Goal: Task Accomplishment & Management: Complete application form

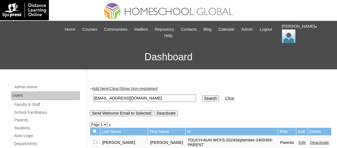
scroll to position [27, 0]
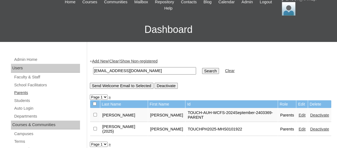
click at [24, 91] on link "Parents" at bounding box center [47, 92] width 66 height 7
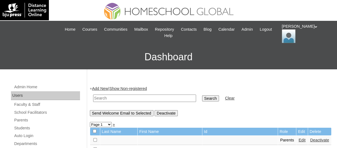
click at [98, 88] on link "Add New" at bounding box center [100, 88] width 16 height 4
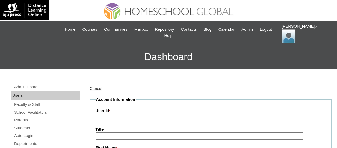
click at [119, 115] on input "User Id *" at bounding box center [200, 117] width 208 height 7
paste input "TOUCHPH2025-MHS0101932"
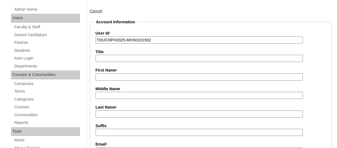
scroll to position [82, 0]
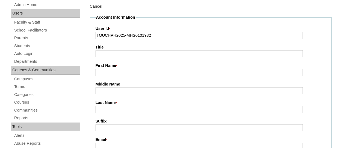
type input "TOUCHPH2025-MHS0101932"
click at [107, 72] on input "First Name *" at bounding box center [200, 72] width 208 height 7
paste input "Honey Hadi"
drag, startPoint x: 118, startPoint y: 71, endPoint x: 111, endPoint y: 69, distance: 7.0
click at [111, 69] on input "Honey Hadi" at bounding box center [200, 72] width 208 height 7
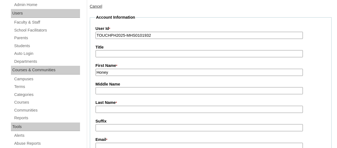
type input "Honey"
click at [109, 110] on input "Last Name *" at bounding box center [200, 109] width 208 height 7
paste input "Hadi"
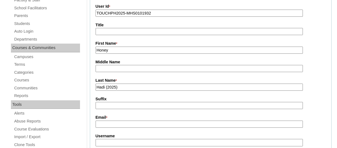
scroll to position [136, 0]
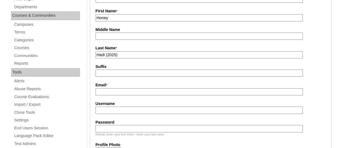
type input "Hadi (2025)"
click at [107, 89] on input "Email *" at bounding box center [200, 91] width 208 height 7
paste input "honeyhadi0221@icloud.com"
type input "honeyhadi0221@icloud.com"
click at [115, 108] on input "Username" at bounding box center [200, 109] width 208 height 7
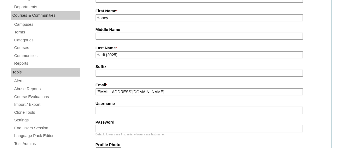
click at [123, 110] on input "Username" at bounding box center [200, 109] width 208 height 7
paste input "honeyhadiTQ325"
type input "honeyhadiTQ325"
click at [124, 129] on input "Password" at bounding box center [200, 128] width 208 height 7
paste input "HG123456p"
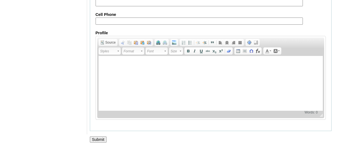
scroll to position [598, 0]
type input "HG123456p"
click at [102, 138] on input "Submit" at bounding box center [98, 139] width 17 height 6
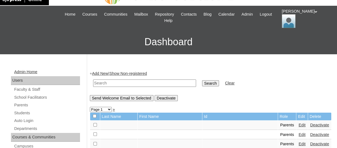
scroll to position [27, 0]
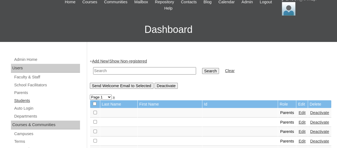
click at [24, 101] on link "Students" at bounding box center [47, 100] width 66 height 7
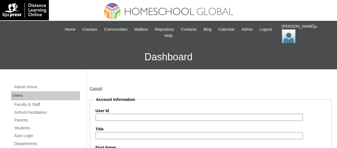
click at [115, 117] on input "User Id" at bounding box center [200, 116] width 208 height 7
paste input "TOUCHPH2025-MHS0101933"
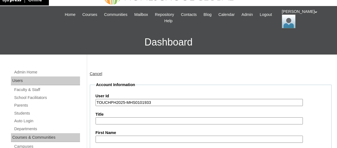
scroll to position [27, 0]
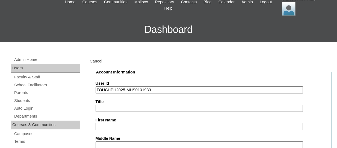
type input "TOUCHPH2025-MHS0101933"
click at [107, 123] on input "First Name" at bounding box center [200, 126] width 208 height 7
paste input "Dana Athalia Abalos HADI"
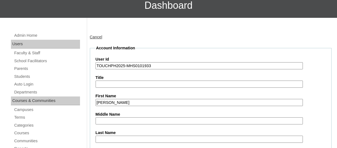
scroll to position [82, 0]
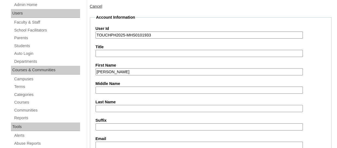
drag, startPoint x: 154, startPoint y: 69, endPoint x: 138, endPoint y: 70, distance: 15.9
click at [138, 70] on input "Dana Athalia Abalos HADI" at bounding box center [200, 71] width 208 height 7
type input "Dana Athalia Abalos"
click at [109, 105] on input "Last Name" at bounding box center [200, 108] width 208 height 7
paste input "HADI"
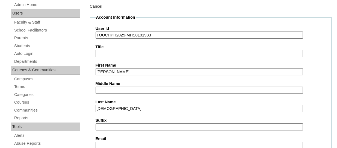
type input "HADI"
drag, startPoint x: 143, startPoint y: 70, endPoint x: 124, endPoint y: 70, distance: 18.6
click at [124, 70] on input "Dana Athalia Abalos" at bounding box center [200, 71] width 208 height 7
type input "Dana Athalia"
click at [111, 88] on input "Middle Name" at bounding box center [200, 89] width 208 height 7
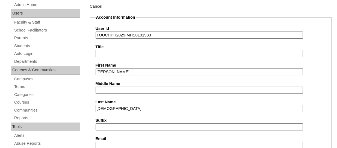
paste input "Abalos"
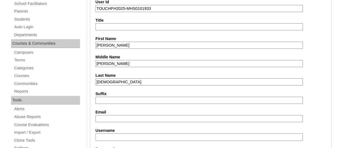
scroll to position [136, 0]
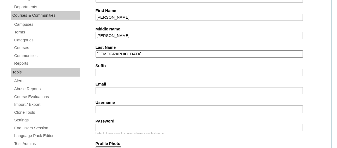
type input "Abalos"
click at [105, 92] on input "Email" at bounding box center [200, 90] width 208 height 7
paste input "honeyhadi0221@icloud.com"
type input "honeyhadi0221@icloud.com"
click at [111, 108] on input "Username" at bounding box center [200, 108] width 208 height 7
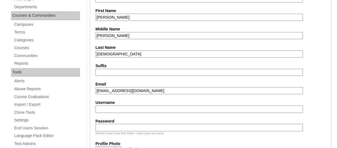
paste input "danaathaliahadiTQ325"
type input "danaathaliahadiTQ325"
click at [111, 125] on input "Password" at bounding box center [200, 127] width 208 height 7
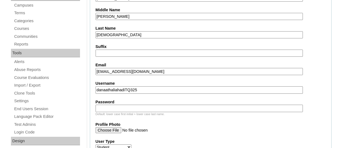
scroll to position [164, 0]
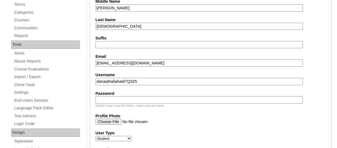
paste input "HG123456s"
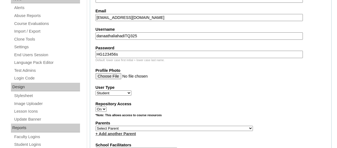
scroll to position [301, 0]
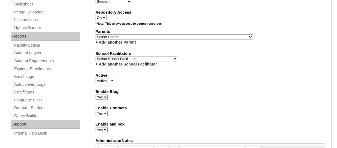
type input "HG123456s"
click at [135, 36] on select "Select Parent , , , , , , , , , , , , , , , , , , , , , , , , , , , , , , , , ,…" at bounding box center [175, 36] width 158 height 5
select select "43963"
click at [96, 35] on select "Select Parent , , , , , , , , , , , , , , , , , , , , , , , , , , , , , , , , ,…" at bounding box center [175, 36] width 158 height 5
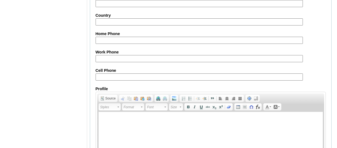
scroll to position [697, 0]
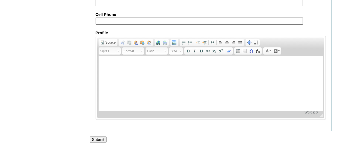
click at [96, 138] on input "Submit" at bounding box center [98, 139] width 17 height 6
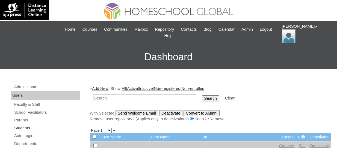
click at [22, 126] on link "Students" at bounding box center [47, 127] width 66 height 7
paste input "TOUCHPH2025-MHS0101933"
type input "TOUCHPH2025-MHS0101933"
click at [202, 95] on input "Search" at bounding box center [210, 98] width 17 height 6
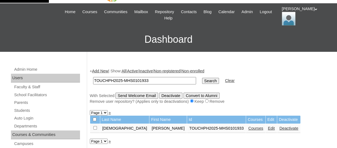
scroll to position [27, 0]
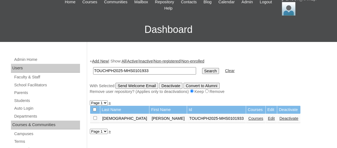
click at [249, 118] on link "Courses" at bounding box center [256, 118] width 15 height 4
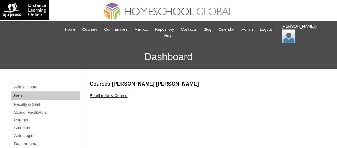
click at [113, 96] on link "Enroll in New Course" at bounding box center [109, 95] width 38 height 4
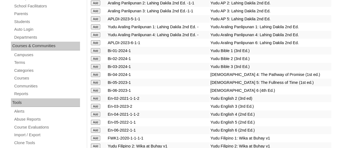
scroll to position [1618, 0]
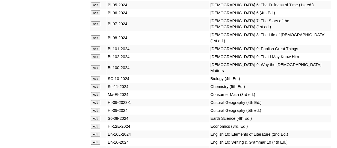
click at [93, 15] on input "Add" at bounding box center [96, 12] width 10 height 5
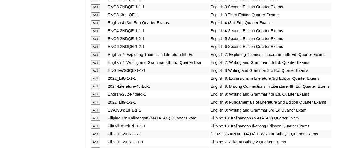
scroll to position [1800, 0]
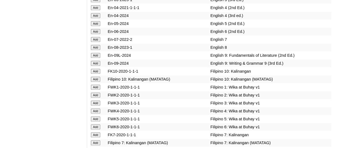
click at [95, 34] on input "Add" at bounding box center [96, 31] width 10 height 5
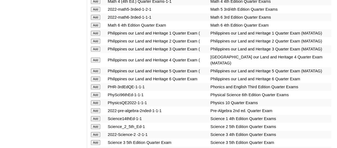
scroll to position [2203, 0]
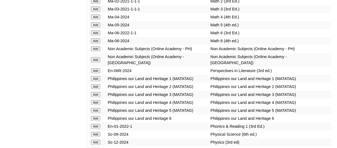
click at [96, 43] on input "Add" at bounding box center [96, 40] width 10 height 5
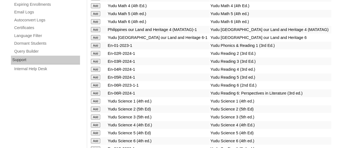
scroll to position [2404, 0]
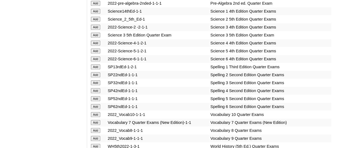
scroll to position [2459, 0]
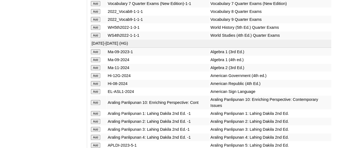
scroll to position [2530, 0]
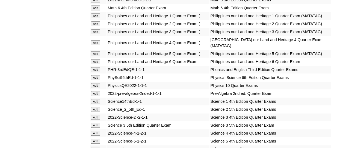
scroll to position [2045, 0]
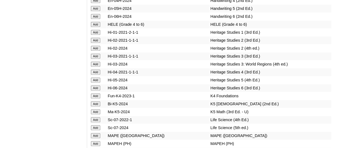
click at [95, 90] on input "Add" at bounding box center [96, 87] width 10 height 5
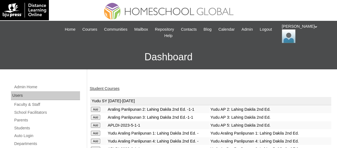
click at [112, 89] on link "Student Courses" at bounding box center [105, 88] width 30 height 4
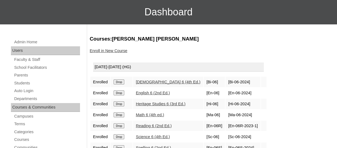
scroll to position [55, 0]
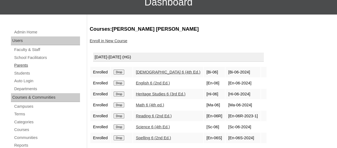
click at [17, 68] on link "Parents" at bounding box center [47, 65] width 66 height 7
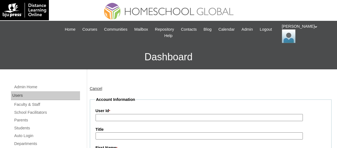
click at [114, 115] on input "User Id *" at bounding box center [200, 117] width 208 height 7
paste input "TOUCHPH2025-MHS0101934"
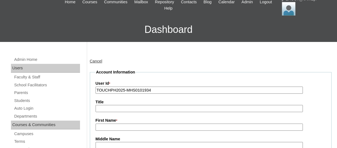
scroll to position [82, 0]
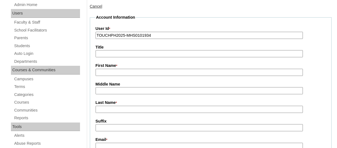
type input "TOUCHPH2025-MHS0101934"
click at [109, 71] on input "First Name *" at bounding box center [200, 72] width 208 height 7
click at [111, 69] on input "First Name *" at bounding box center [200, 72] width 208 height 7
paste input "Rommel Aceron"
drag, startPoint x: 133, startPoint y: 74, endPoint x: 113, endPoint y: 73, distance: 20.0
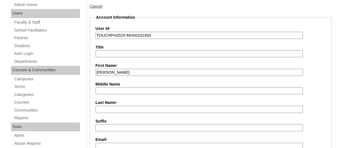
click at [113, 73] on input "Rommel Aceron" at bounding box center [200, 72] width 208 height 7
type input "Rommel"
click at [112, 108] on input "Last Name *" at bounding box center [200, 109] width 208 height 7
paste input "Aceron"
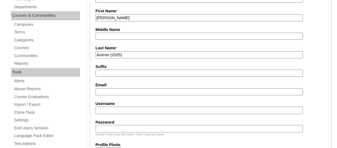
type input "Aceron (2025)"
click at [104, 89] on input "Email *" at bounding box center [200, 91] width 208 height 7
paste input "mel.aceron@gmail.com"
type input "mel.aceron@gmail.com"
click at [113, 110] on input "Username" at bounding box center [200, 109] width 208 height 7
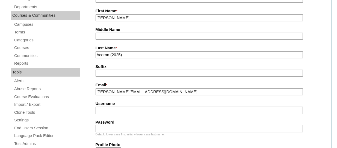
paste input "rommelaceronTQ325"
type input "rommelaceronTQ325"
click at [110, 130] on input "Password" at bounding box center [200, 128] width 208 height 7
paste input "HG123456p"
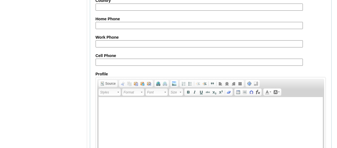
scroll to position [598, 0]
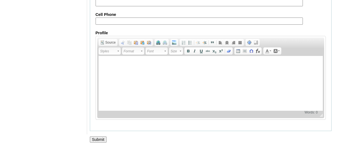
type input "HG123456p"
click at [103, 137] on input "Submit" at bounding box center [98, 139] width 17 height 6
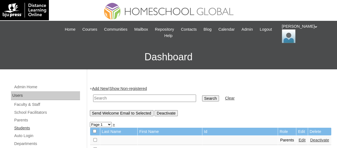
click at [24, 125] on link "Students" at bounding box center [47, 127] width 66 height 7
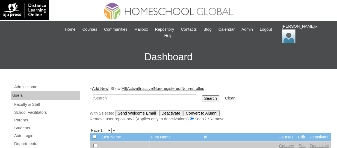
click at [102, 89] on link "Add New" at bounding box center [100, 88] width 16 height 4
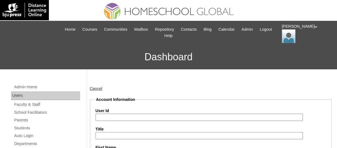
click at [119, 116] on input "User Id" at bounding box center [200, 116] width 208 height 7
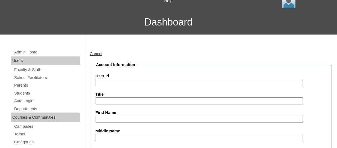
scroll to position [55, 0]
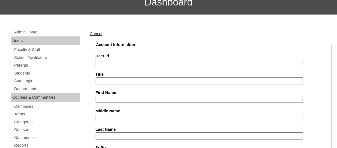
paste input "TOUCHPH2025-MHS0101935"
type input "TOUCHPH2025-MHS0101935"
click at [109, 101] on input "First Name" at bounding box center [200, 98] width 208 height 7
paste input "Sarah Asha Jazul Aceron"
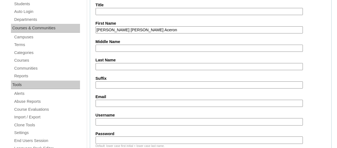
scroll to position [136, 0]
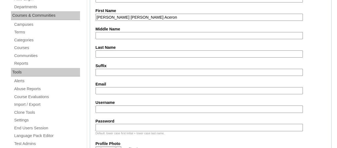
drag, startPoint x: 131, startPoint y: 15, endPoint x: 146, endPoint y: 17, distance: 15.1
click at [146, 17] on input "Sarah Asha Jazul Aceron" at bounding box center [200, 17] width 208 height 7
type input "Sarah Asha Jazul"
click at [110, 54] on input "Last Name" at bounding box center [200, 53] width 208 height 7
paste input "Aceron"
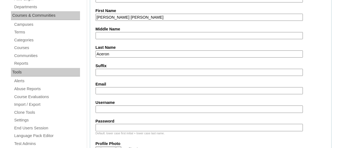
type input "Aceron"
drag, startPoint x: 132, startPoint y: 16, endPoint x: 120, endPoint y: 14, distance: 11.9
click at [120, 14] on input "Sarah Asha Jazul" at bounding box center [200, 17] width 208 height 7
type input "Sarah Asha"
click at [113, 32] on input "Middle Name" at bounding box center [200, 35] width 208 height 7
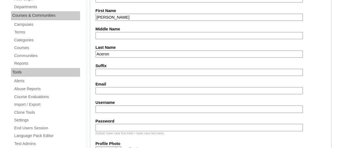
paste input "Jazul"
type input "Jazul"
click at [111, 91] on input "Email" at bounding box center [200, 90] width 208 height 7
paste input "mel.aceron@gmail.com"
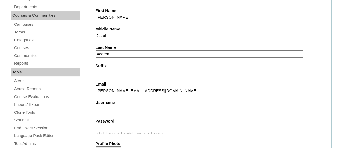
type input "mel.aceron@gmail.com"
click at [116, 106] on input "Username" at bounding box center [200, 108] width 208 height 7
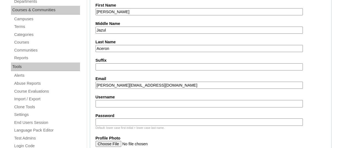
scroll to position [219, 0]
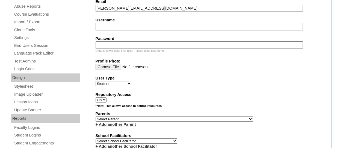
paste input "sarahashaaceronTQ325"
type input "sarahashaaceronTQ325"
click at [130, 70] on fieldset "Account Information User Id TOUCHPH2025-MHS0101935 Title First Name Sarah Asha …" at bounding box center [211, 99] width 242 height 442
click at [144, 45] on input "Password" at bounding box center [200, 44] width 208 height 7
paste input "HG123456s"
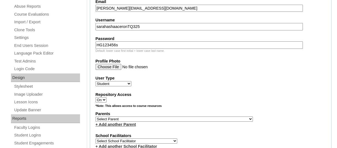
type input "HG123456s"
click at [150, 119] on select "Select Parent , , , , , , , , , , , , , , , , , , , , , , , , , , , , , , , , ,…" at bounding box center [175, 118] width 158 height 5
click at [156, 121] on select "Select Parent , , , , , , , , , , , , , , , , , , , , , , , , , , , , , , , , ,…" at bounding box center [175, 118] width 158 height 5
select select "43969"
click at [96, 117] on select "Select Parent , , , , , , , , , , , , , , , , , , , , , , , , , , , , , , , , ,…" at bounding box center [175, 118] width 158 height 5
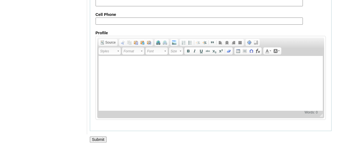
scroll to position [697, 0]
click at [103, 139] on input "Submit" at bounding box center [98, 139] width 17 height 6
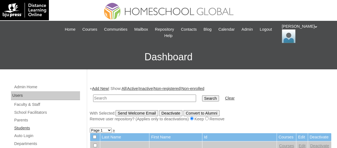
click at [21, 128] on link "Students" at bounding box center [47, 127] width 66 height 7
paste input "TOUCHPH2025-MHS0101935"
type input "TOUCHPH2025-MHS0101935"
click at [202, 95] on input "Search" at bounding box center [210, 98] width 17 height 6
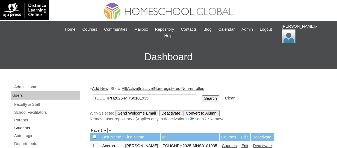
click at [28, 128] on link "Students" at bounding box center [47, 127] width 66 height 7
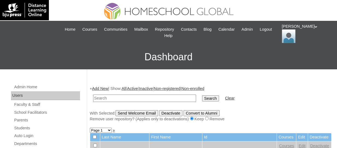
paste input "TOUCHPH2025-MHS0101935"
type input "TOUCHPH2025-MHS0101935"
click at [202, 95] on input "Search" at bounding box center [210, 98] width 17 height 6
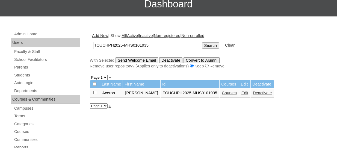
scroll to position [55, 0]
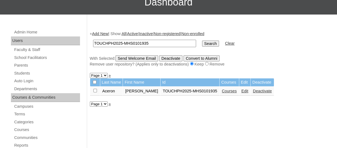
click at [222, 92] on link "Courses" at bounding box center [229, 91] width 15 height 4
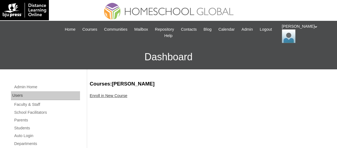
click at [114, 96] on link "Enroll in New Course" at bounding box center [109, 95] width 38 height 4
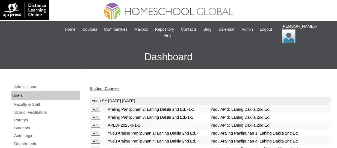
click at [155, 52] on h3 "Dashboard" at bounding box center [169, 57] width 332 height 25
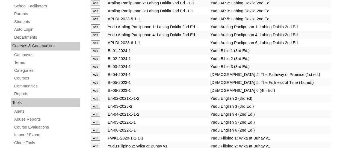
scroll to position [1626, 0]
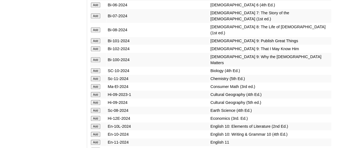
click at [98, 18] on input "Add" at bounding box center [96, 15] width 10 height 5
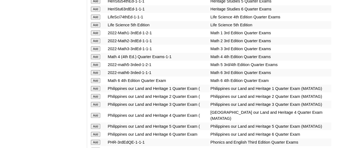
scroll to position [2133, 0]
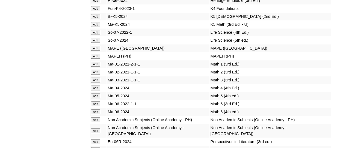
click at [100, 43] on input "Add" at bounding box center [96, 40] width 10 height 5
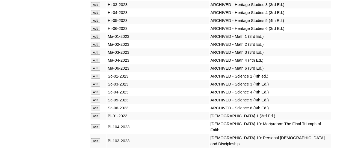
scroll to position [4084, 0]
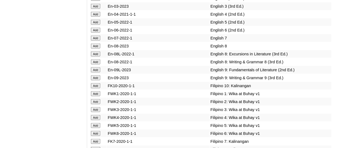
click at [98, 40] on input "Add" at bounding box center [96, 38] width 10 height 5
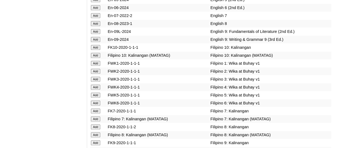
scroll to position [1982, 0]
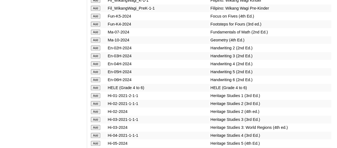
click at [99, 34] on input "Add" at bounding box center [96, 32] width 10 height 5
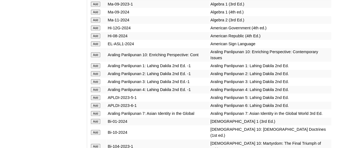
scroll to position [2562, 0]
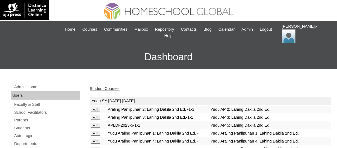
click at [103, 87] on link "Student Courses" at bounding box center [105, 88] width 30 height 4
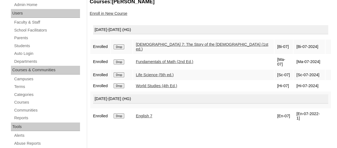
scroll to position [82, 0]
click at [122, 113] on input "Drop" at bounding box center [119, 115] width 11 height 5
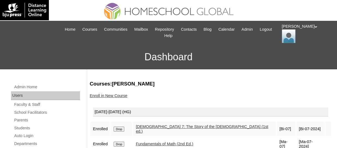
click at [115, 94] on link "Enroll in New Course" at bounding box center [109, 95] width 38 height 4
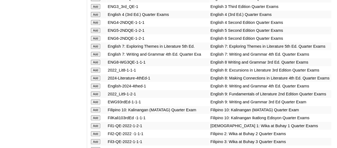
scroll to position [1808, 0]
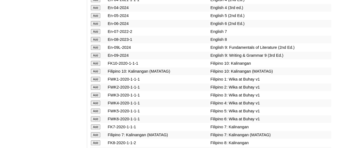
click at [98, 34] on input "Add" at bounding box center [96, 31] width 10 height 5
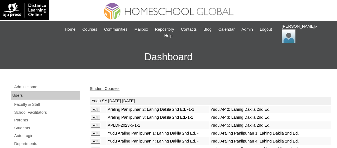
click at [112, 86] on link "Student Courses" at bounding box center [105, 88] width 30 height 4
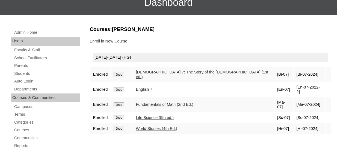
scroll to position [55, 0]
click at [22, 65] on link "Parents" at bounding box center [47, 65] width 66 height 7
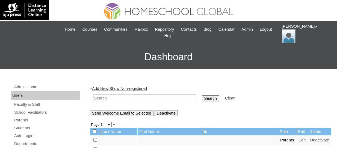
click at [109, 97] on input "text" at bounding box center [144, 97] width 103 height 7
click at [107, 90] on link "Add New" at bounding box center [100, 88] width 16 height 4
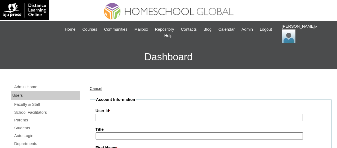
click at [112, 119] on input "User Id *" at bounding box center [200, 117] width 208 height 7
paste input "TOUCHPH2025-MHS0101940"
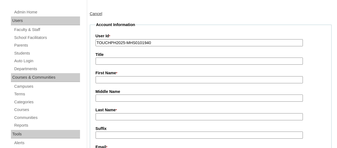
scroll to position [82, 0]
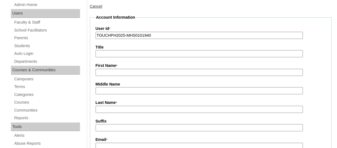
type input "TOUCHPH2025-MHS0101940"
click at [109, 73] on input "First Name *" at bounding box center [200, 72] width 208 height 7
paste input "Hope Tumulak"
drag, startPoint x: 117, startPoint y: 72, endPoint x: 108, endPoint y: 70, distance: 9.5
click at [108, 70] on input "Hope Tumulak" at bounding box center [200, 72] width 208 height 7
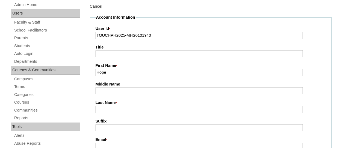
type input "Hope"
click at [104, 109] on input "Last Name *" at bounding box center [200, 109] width 208 height 7
paste input "Tumulak"
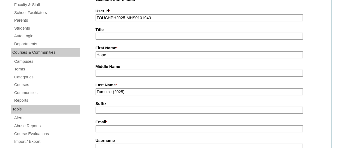
scroll to position [109, 0]
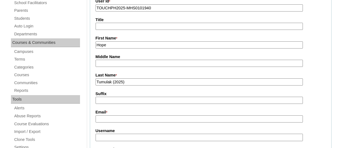
type input "Tumulak (2025)"
click at [107, 118] on input "Email *" at bounding box center [200, 118] width 208 height 7
paste input "Tumulakhomeschool@gmail.com"
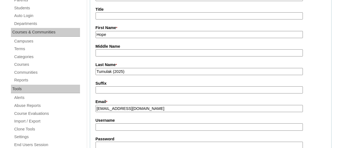
scroll to position [136, 0]
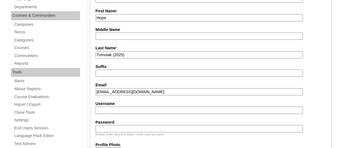
type input "Tumulakhomeschool@gmail.com"
click at [107, 106] on div "Username" at bounding box center [211, 107] width 231 height 13
click at [107, 110] on input "Username" at bounding box center [200, 109] width 208 height 7
paste input "hopetumulakTQ325"
type input "hopetumulakTQ325"
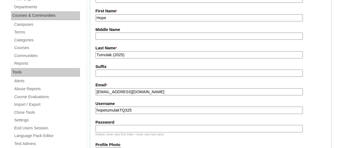
click at [111, 130] on input "Password" at bounding box center [200, 128] width 208 height 7
paste input "HG123456p"
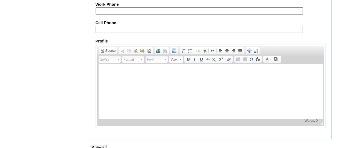
scroll to position [598, 0]
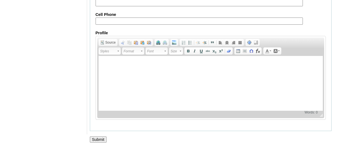
type input "HG123456p"
click at [98, 139] on input "Submit" at bounding box center [98, 139] width 17 height 6
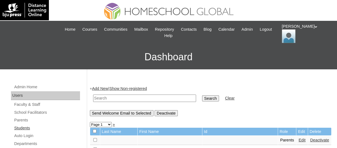
click at [28, 129] on link "Students" at bounding box center [47, 127] width 66 height 7
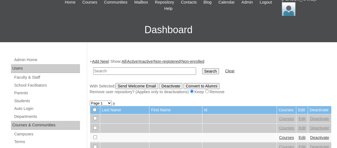
scroll to position [27, 0]
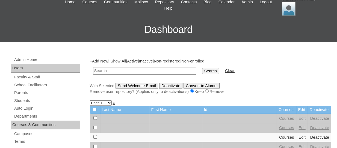
click at [108, 60] on link "Add New" at bounding box center [100, 61] width 16 height 4
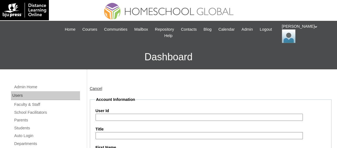
click at [149, 114] on input "User Id" at bounding box center [200, 116] width 208 height 7
paste input "TOUCHPH2025-MHS0101941"
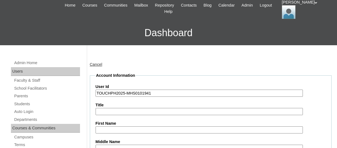
scroll to position [55, 0]
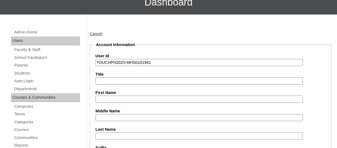
type input "TOUCHPH2025-MHS0101941"
click at [112, 101] on input "First Name" at bounding box center [200, 98] width 208 height 7
paste input "Stefan Dominic S. Tumulak"
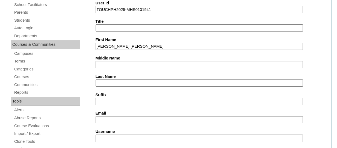
scroll to position [109, 0]
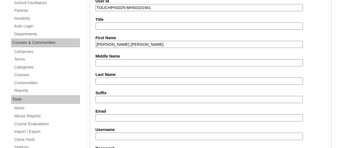
drag, startPoint x: 152, startPoint y: 42, endPoint x: 132, endPoint y: 40, distance: 20.4
click at [132, 41] on input "Stefan Dominic S. Tumulak" at bounding box center [200, 44] width 208 height 7
type input "Stefan Dominic S."
click at [106, 82] on input "Last Name" at bounding box center [200, 80] width 208 height 7
paste input "Tumulak"
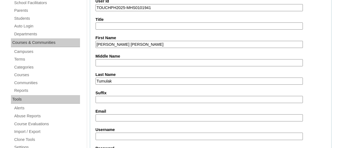
type input "Tumulak"
drag, startPoint x: 132, startPoint y: 42, endPoint x: 128, endPoint y: 43, distance: 3.9
click at [128, 43] on input "Stefan Dominic S." at bounding box center [200, 44] width 208 height 7
type input "Stefan Dominic"
click at [107, 115] on input "Email" at bounding box center [200, 117] width 208 height 7
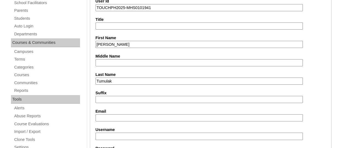
paste input "Tumulakhomeschool@gmail.com"
type input "Tumulakhomeschool@gmail.com"
click at [114, 134] on input "Username" at bounding box center [200, 135] width 208 height 7
paste input "stefandominictumulakTQ325"
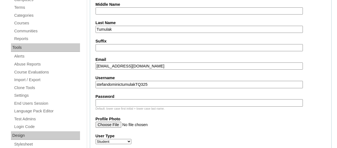
scroll to position [164, 0]
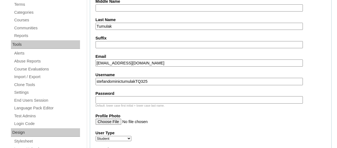
type input "stefandominictumulakTQ325"
click at [120, 97] on input "Password" at bounding box center [200, 99] width 208 height 7
paste input "HG123456p"
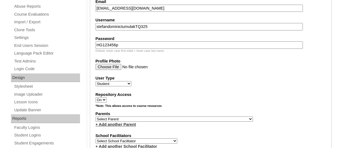
scroll to position [246, 0]
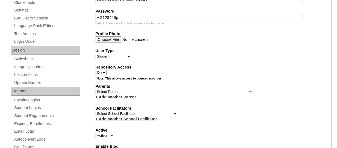
type input "HG123456p"
click at [127, 93] on select "Select Parent , , , , , , , , , , , , , , , , , , , , , , , , , , , , , , , , ,…" at bounding box center [175, 91] width 158 height 5
select select "43973"
click at [96, 90] on select "Select Parent , , , , , , , , , , , , , , , , , , , , , , , , , , , , , , , , ,…" at bounding box center [175, 91] width 158 height 5
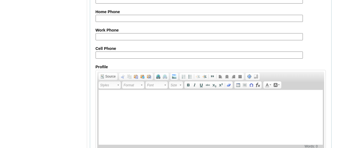
scroll to position [697, 0]
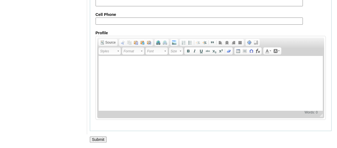
click at [106, 138] on input "Submit" at bounding box center [98, 139] width 17 height 6
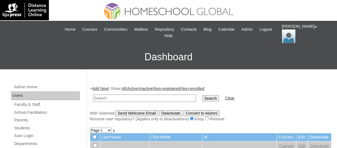
paste input "TOUCHPH2025-MHS0101941"
type input "TOUCHPH2025-MHS0101941"
click at [202, 95] on input "Search" at bounding box center [210, 98] width 17 height 6
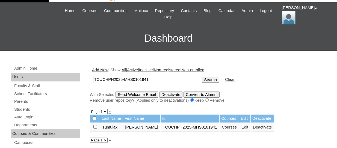
scroll to position [27, 0]
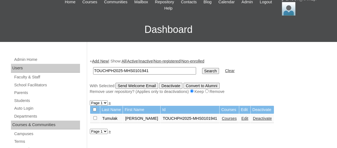
click at [229, 118] on link "Courses" at bounding box center [229, 118] width 15 height 4
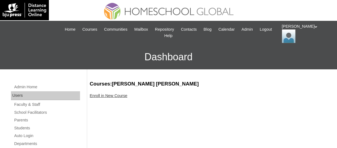
click at [108, 95] on link "Enroll in New Course" at bounding box center [109, 95] width 38 height 4
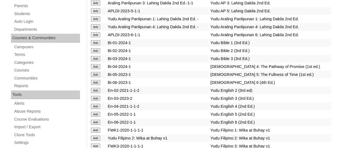
scroll to position [1587, 0]
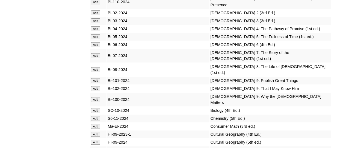
click at [92, 15] on input "Add" at bounding box center [96, 12] width 10 height 5
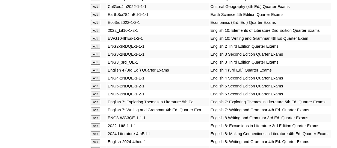
scroll to position [1761, 0]
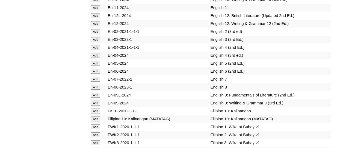
click at [96, 34] on input "Add" at bounding box center [96, 31] width 10 height 5
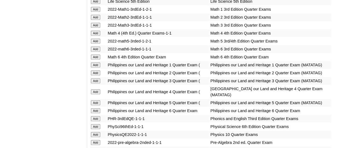
scroll to position [2172, 0]
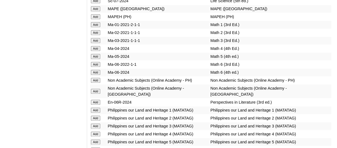
click at [98, 35] on input "Add" at bounding box center [96, 32] width 10 height 5
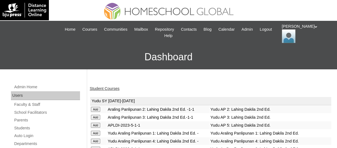
click at [113, 90] on link "Student Courses" at bounding box center [105, 88] width 30 height 4
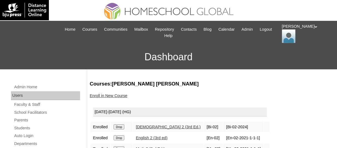
scroll to position [27, 0]
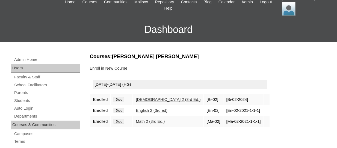
click at [115, 69] on link "Enroll in New Course" at bounding box center [109, 68] width 38 height 4
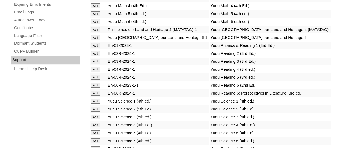
scroll to position [2372, 0]
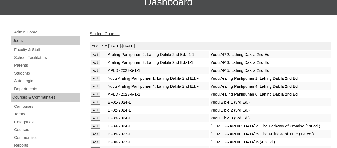
scroll to position [55, 0]
click at [107, 33] on link "Student Courses" at bounding box center [105, 33] width 30 height 4
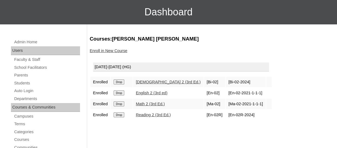
scroll to position [55, 0]
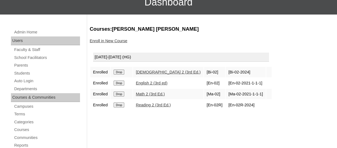
click at [113, 41] on link "Enroll in New Course" at bounding box center [109, 41] width 38 height 4
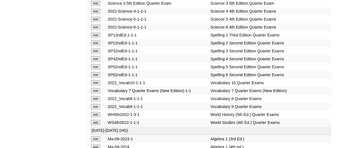
scroll to position [2420, 0]
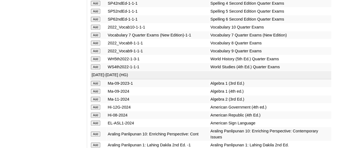
scroll to position [2499, 0]
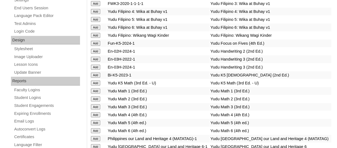
scroll to position [1998, 0]
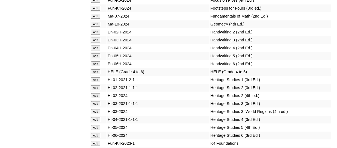
click at [95, 34] on input "Add" at bounding box center [96, 32] width 10 height 5
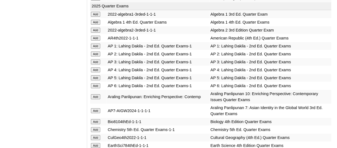
scroll to position [1438, 0]
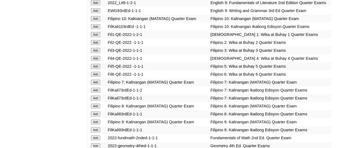
scroll to position [1856, 0]
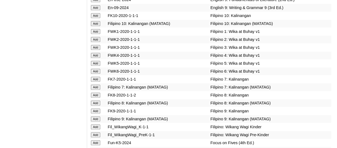
click at [95, 42] on input "Add" at bounding box center [96, 39] width 10 height 5
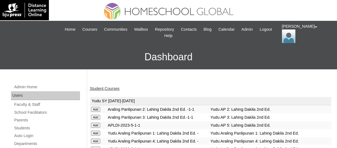
click at [108, 89] on link "Student Courses" at bounding box center [105, 88] width 30 height 4
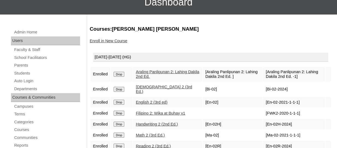
scroll to position [82, 0]
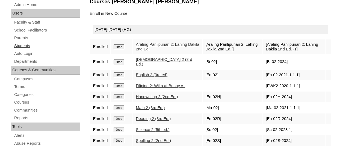
click at [23, 44] on link "Students" at bounding box center [47, 45] width 66 height 7
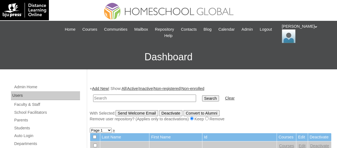
click at [103, 87] on link "Add New" at bounding box center [100, 88] width 16 height 4
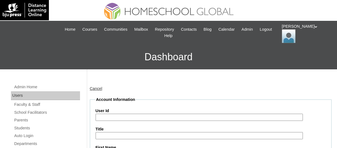
click at [106, 116] on input "User Id" at bounding box center [200, 116] width 208 height 7
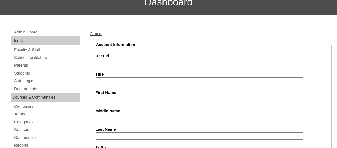
click at [123, 62] on input "User Id" at bounding box center [200, 62] width 208 height 7
paste input "TOUCHPH2025-MHS0101945"
type input "TOUCHPH2025-MHS0101945"
click at [106, 99] on input "First Name" at bounding box center [200, 98] width 208 height 7
paste input "Maria Adriana S. Tumulak"
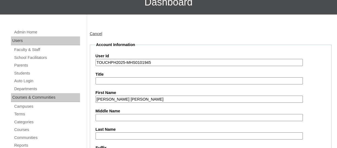
drag, startPoint x: 147, startPoint y: 100, endPoint x: 131, endPoint y: 97, distance: 16.5
click at [131, 97] on input "Maria Adriana S. Tumulak" at bounding box center [200, 98] width 208 height 7
type input "Maria Adriana S."
click at [108, 133] on input "Last Name" at bounding box center [200, 135] width 208 height 7
paste input "Tumulak"
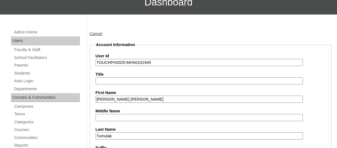
type input "Tumulak"
drag, startPoint x: 132, startPoint y: 97, endPoint x: 126, endPoint y: 95, distance: 6.2
click at [126, 95] on input "Maria Adriana S." at bounding box center [200, 98] width 208 height 7
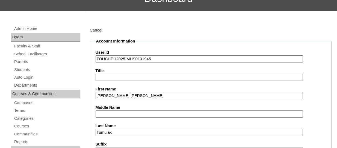
scroll to position [109, 0]
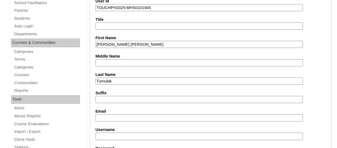
type input "Maria Adriana"
click at [118, 115] on input "Email" at bounding box center [200, 117] width 208 height 7
click at [150, 116] on input "Email" at bounding box center [200, 117] width 208 height 7
click at [109, 115] on input "Email" at bounding box center [200, 117] width 208 height 7
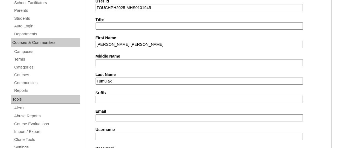
paste input "Tumulakhomeschool@gmail.com"
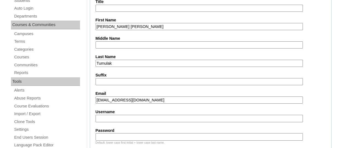
scroll to position [136, 0]
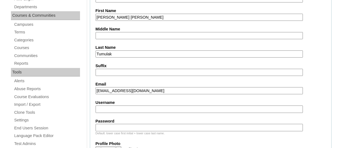
type input "Tumulakhomeschool@gmail.com"
click at [109, 108] on input "Username" at bounding box center [200, 108] width 208 height 7
paste input "mariaadrianatumulakTQ325"
type input "mariaadrianatumulakTQ325"
click at [126, 126] on input "Password" at bounding box center [200, 127] width 208 height 7
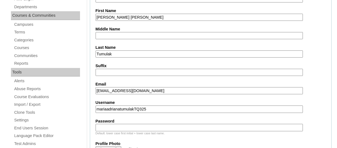
paste input "HG123456p"
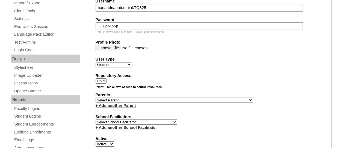
scroll to position [246, 0]
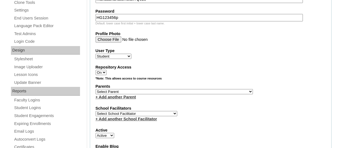
type input "HG123456p"
click at [155, 94] on select "Select Parent , , , , , , , , , , , , , , , , , , , , , , , , , , , , , , , , ,…" at bounding box center [175, 91] width 158 height 5
select select "43973"
click at [96, 90] on select "Select Parent , , , , , , , , , , , , , , , , , , , , , , , , , , , , , , , , ,…" at bounding box center [175, 91] width 158 height 5
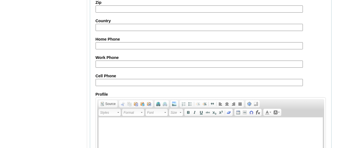
scroll to position [697, 0]
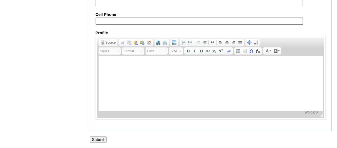
click at [95, 138] on input "Submit" at bounding box center [98, 139] width 17 height 6
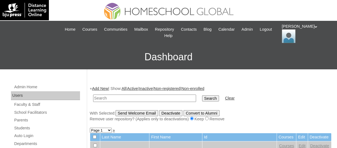
paste input "TOUCHPH2025-MHS0101945"
type input "TOUCHPH2025-MHS0101945"
click at [202, 95] on input "Search" at bounding box center [210, 98] width 17 height 6
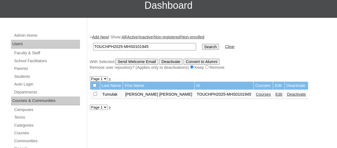
scroll to position [55, 0]
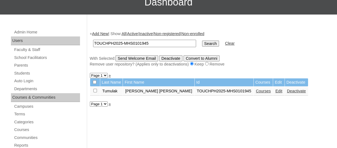
click at [256, 91] on link "Courses" at bounding box center [263, 91] width 15 height 4
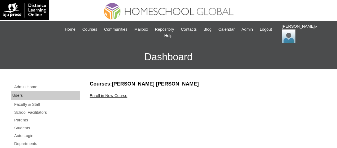
click at [121, 94] on link "Enroll in New Course" at bounding box center [109, 95] width 38 height 4
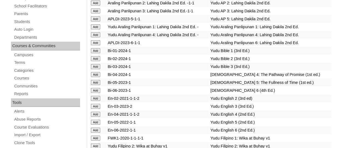
scroll to position [1603, 0]
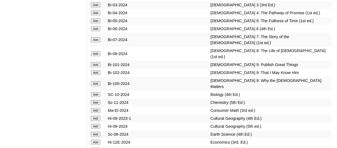
click at [98, 15] on input "Add" at bounding box center [96, 12] width 10 height 5
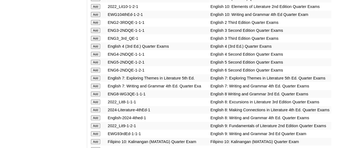
scroll to position [1776, 0]
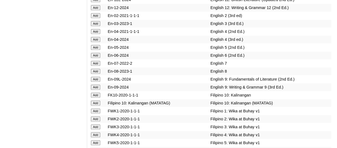
click at [98, 42] on input "Add" at bounding box center [96, 39] width 10 height 5
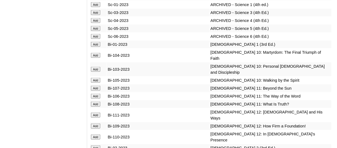
scroll to position [4408, 0]
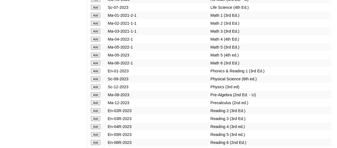
click at [98, 42] on input "Add" at bounding box center [96, 39] width 10 height 5
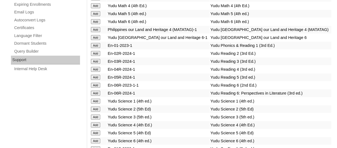
scroll to position [2388, 0]
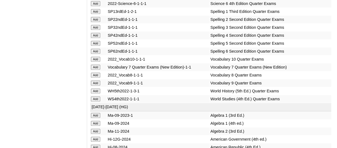
scroll to position [2443, 0]
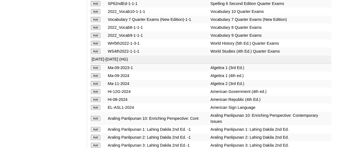
scroll to position [2515, 0]
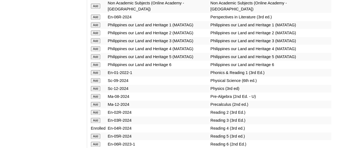
scroll to position [2282, 0]
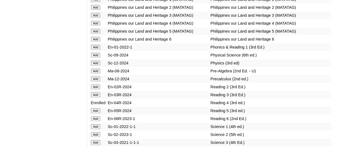
click at [94, 26] on input "Add" at bounding box center [96, 23] width 10 height 5
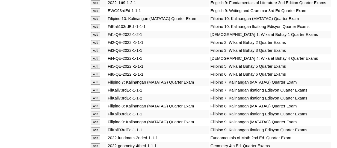
scroll to position [1856, 0]
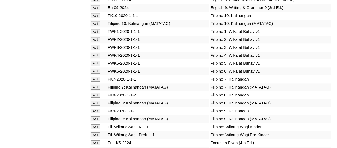
click at [99, 58] on input "Add" at bounding box center [96, 55] width 10 height 5
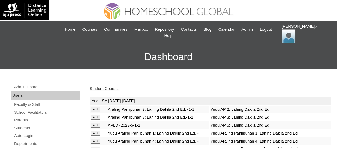
click at [107, 88] on link "Student Courses" at bounding box center [105, 88] width 30 height 4
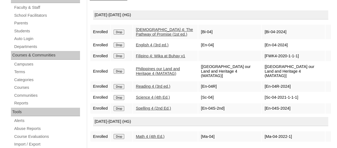
scroll to position [109, 0]
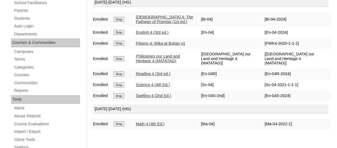
click at [123, 121] on input "Drop" at bounding box center [119, 123] width 11 height 5
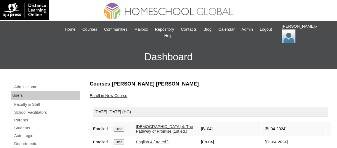
click at [121, 96] on link "Enroll in New Course" at bounding box center [109, 95] width 38 height 4
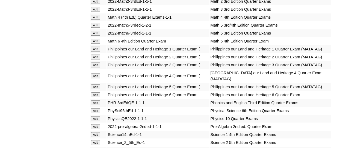
scroll to position [2188, 0]
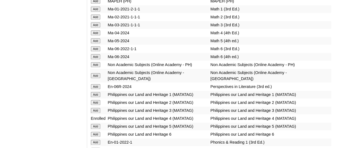
click at [94, 35] on input "Add" at bounding box center [96, 32] width 10 height 5
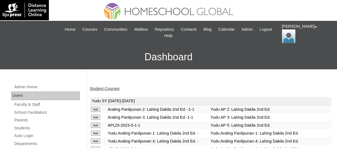
click at [105, 90] on link "Student Courses" at bounding box center [105, 88] width 30 height 4
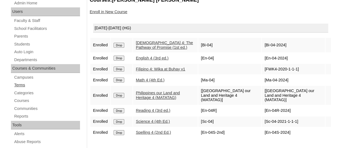
scroll to position [55, 0]
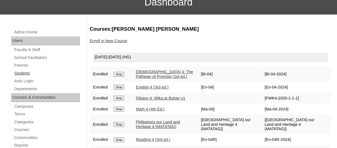
click at [24, 72] on link "Students" at bounding box center [47, 73] width 66 height 7
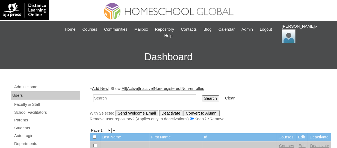
click at [105, 88] on link "Add New" at bounding box center [100, 88] width 16 height 4
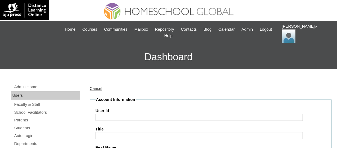
click at [119, 113] on input "User Id" at bounding box center [200, 116] width 208 height 7
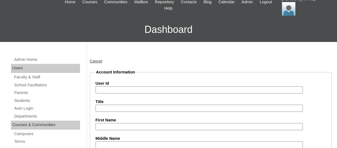
paste input "TOUCHPH2025-MHS0101942"
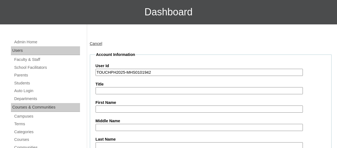
scroll to position [55, 0]
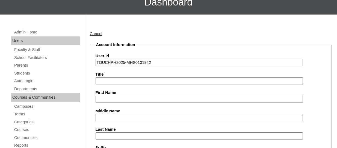
type input "TOUCHPH2025-MHS0101942"
click at [114, 96] on input "First Name" at bounding box center [200, 98] width 208 height 7
paste input "Lief Nathan S. Tumulak"
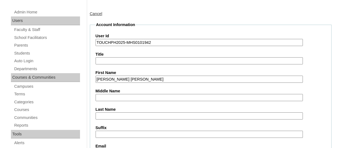
scroll to position [82, 0]
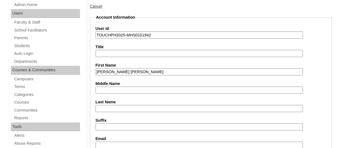
drag, startPoint x: 146, startPoint y: 71, endPoint x: 124, endPoint y: 71, distance: 21.3
click at [124, 71] on input "Lief Nathan S. Tumulak" at bounding box center [200, 71] width 208 height 7
type input "Lief Nathan S."
click at [104, 107] on input "Last Name" at bounding box center [200, 108] width 208 height 7
paste input "Tumulak"
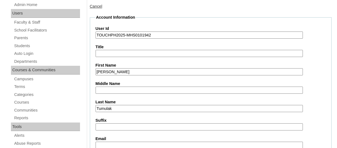
type input "Tumulak"
click at [130, 72] on input "Lief Nathan S." at bounding box center [200, 71] width 208 height 7
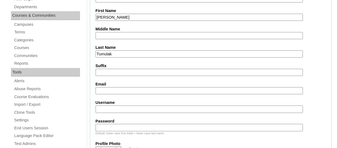
type input "Lief Nathan"
click at [110, 92] on input "Email" at bounding box center [200, 90] width 208 height 7
paste input "Tumulakhomeschool@gmail.com"
type input "Tumulakhomeschool@gmail.com"
click at [124, 109] on input "Username" at bounding box center [200, 108] width 208 height 7
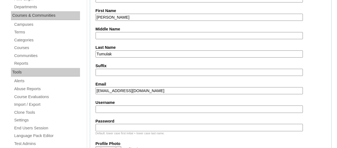
paste input "liefnathantumulakTQ325"
type input "liefnathantumulakTQ325"
click at [116, 125] on input "Password" at bounding box center [200, 127] width 208 height 7
paste input "HG123456s"
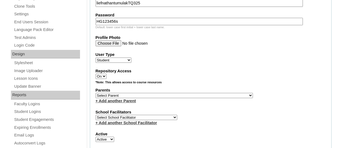
scroll to position [246, 0]
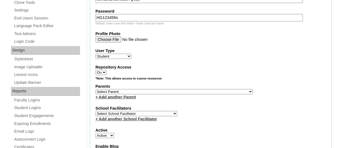
type input "HG123456s"
click at [130, 92] on select "Select Parent , , , , , , , , , , , , , , , , , , , , , , , , , , , , , , , , ,…" at bounding box center [175, 91] width 158 height 5
select select "43973"
click at [96, 90] on select "Select Parent , , , , , , , , , , , , , , , , , , , , , , , , , , , , , , , , ,…" at bounding box center [175, 91] width 158 height 5
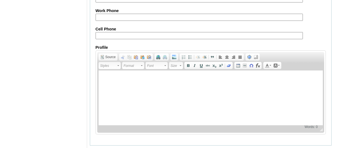
scroll to position [697, 0]
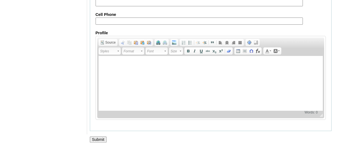
click at [96, 139] on input "Submit" at bounding box center [98, 139] width 17 height 6
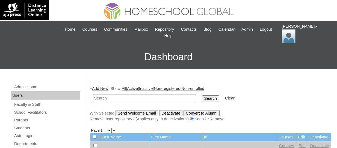
scroll to position [55, 0]
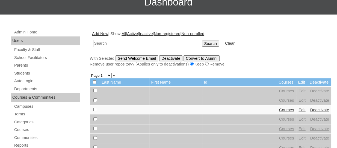
paste input "TOUCHPH2025-MHS0101942"
type input "TOUCHPH2025-MHS0101942"
click at [202, 40] on input "Search" at bounding box center [210, 43] width 17 height 6
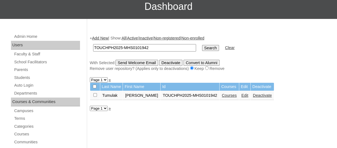
scroll to position [55, 0]
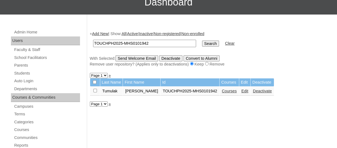
click at [222, 92] on link "Courses" at bounding box center [229, 91] width 15 height 4
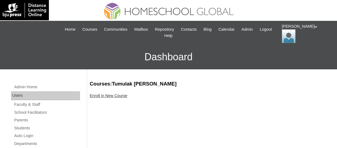
click at [119, 96] on link "Enroll in New Course" at bounding box center [109, 95] width 38 height 4
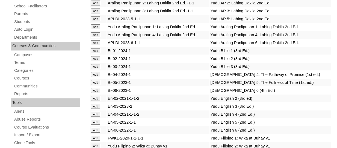
scroll to position [1610, 0]
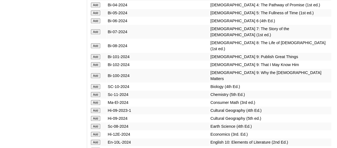
click at [95, 15] on input "Add" at bounding box center [96, 12] width 10 height 5
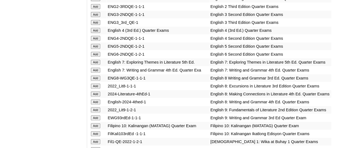
scroll to position [1793, 0]
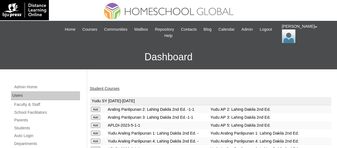
click at [109, 87] on link "Student Courses" at bounding box center [105, 88] width 30 height 4
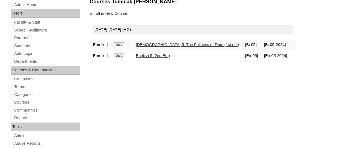
scroll to position [27, 0]
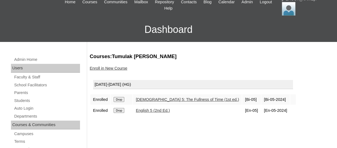
click at [120, 66] on link "Enroll in New Course" at bounding box center [109, 68] width 38 height 4
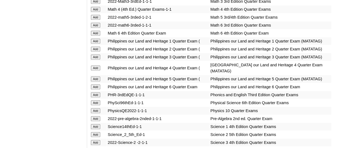
scroll to position [2196, 0]
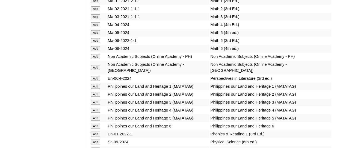
click at [97, 35] on input "Add" at bounding box center [96, 32] width 10 height 5
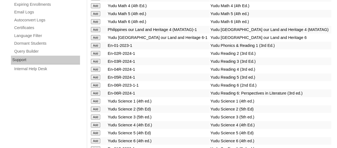
scroll to position [2396, 0]
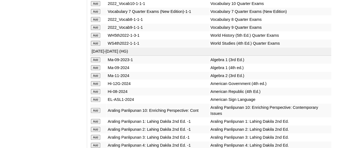
scroll to position [2522, 0]
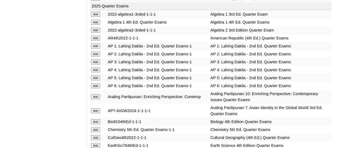
scroll to position [1438, 0]
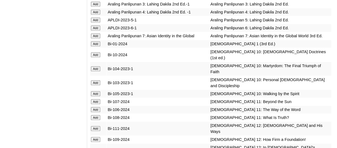
click at [97, 22] on input "Add" at bounding box center [96, 20] width 10 height 5
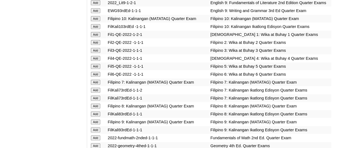
scroll to position [1856, 0]
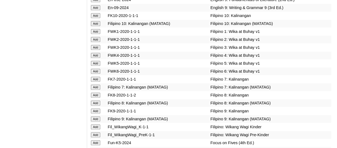
click at [99, 66] on input "Add" at bounding box center [96, 63] width 10 height 5
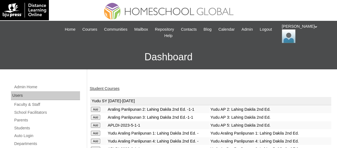
click at [102, 89] on link "Student Courses" at bounding box center [105, 88] width 30 height 4
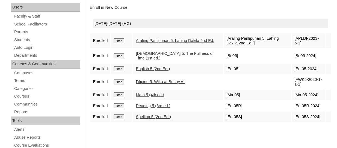
scroll to position [82, 0]
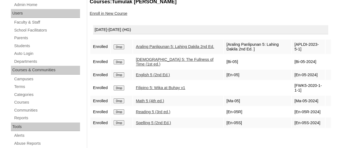
click at [109, 13] on link "Enroll in New Course" at bounding box center [109, 13] width 38 height 4
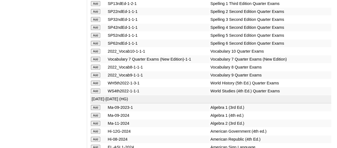
scroll to position [2451, 0]
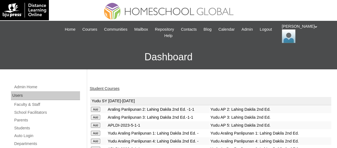
click at [108, 89] on link "Student Courses" at bounding box center [105, 88] width 30 height 4
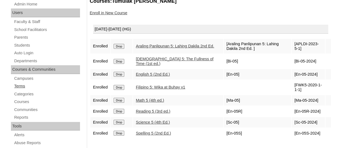
scroll to position [55, 0]
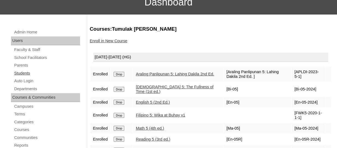
click at [27, 71] on link "Students" at bounding box center [47, 73] width 66 height 7
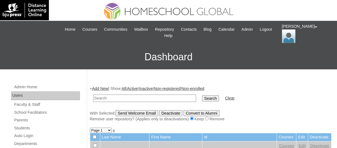
click at [102, 86] on link "Add New" at bounding box center [100, 88] width 16 height 4
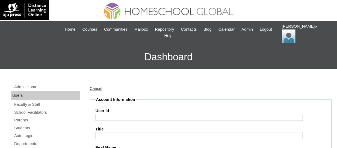
click at [135, 117] on input "User Id" at bounding box center [200, 116] width 208 height 7
paste input "TOUCHPH2025-MHS0101943"
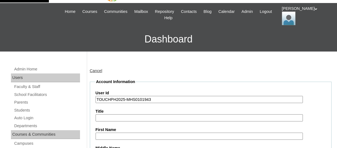
scroll to position [27, 0]
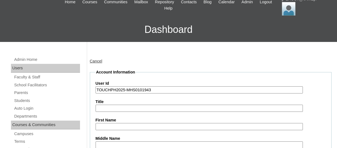
type input "TOUCHPH2025-MHS0101943"
click at [113, 123] on input "First Name" at bounding box center [200, 126] width 208 height 7
paste input "Lief Iker S. Tumulak"
drag, startPoint x: 137, startPoint y: 127, endPoint x: 117, endPoint y: 125, distance: 20.1
click at [117, 125] on input "Lief Iker S. Tumulak" at bounding box center [200, 126] width 208 height 7
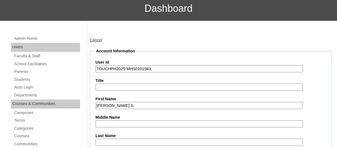
scroll to position [82, 0]
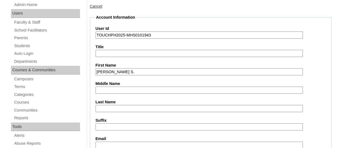
type input "Lief Iker S."
click at [112, 108] on input "Last Name" at bounding box center [200, 108] width 208 height 7
paste input "Tumulak"
type input "Tumulak"
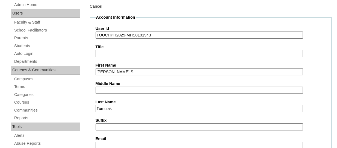
click at [117, 72] on input "Lief Iker S." at bounding box center [200, 71] width 208 height 7
type input "Lief Iker"
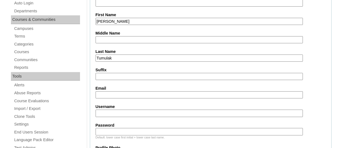
scroll to position [136, 0]
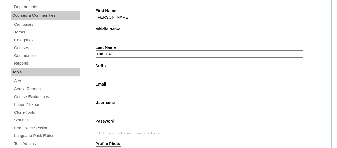
click at [111, 88] on input "Email" at bounding box center [200, 90] width 208 height 7
paste input "Tumulakhomeschool@gmail.com"
type input "Tumulakhomeschool@gmail.com"
click at [110, 105] on input "Username" at bounding box center [200, 108] width 208 height 7
paste input "liefikertumulakTQ325"
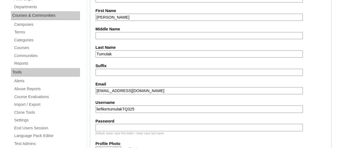
type input "liefikertumulakTQ325"
click at [123, 127] on input "Password" at bounding box center [200, 127] width 208 height 7
paste input "HG123456s"
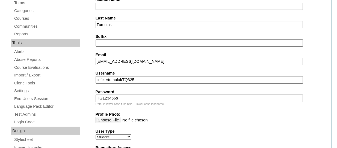
scroll to position [219, 0]
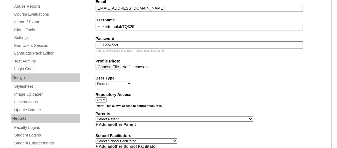
type input "HG123456s"
click at [126, 118] on select "Select Parent , , , , , , , , , , , , , , , , , , , , , , , , , , , , , , , , ,…" at bounding box center [175, 118] width 158 height 5
select select "43973"
click at [96, 117] on select "Select Parent , , , , , , , , , , , , , , , , , , , , , , , , , , , , , , , , ,…" at bounding box center [175, 118] width 158 height 5
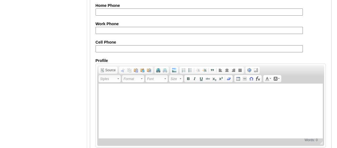
scroll to position [697, 0]
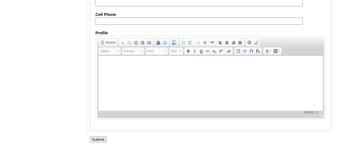
click at [104, 139] on input "Submit" at bounding box center [98, 139] width 17 height 6
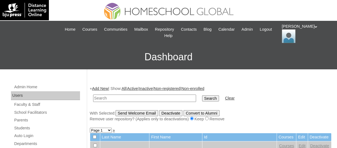
scroll to position [27, 0]
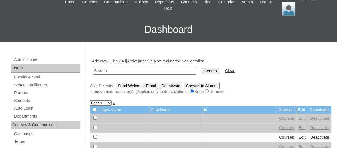
click at [115, 71] on input "text" at bounding box center [144, 70] width 103 height 7
paste input "TOUCHPH2025-MHS0101943"
type input "TOUCHPH2025-MHS0101943"
click at [202, 68] on input "Search" at bounding box center [210, 71] width 17 height 6
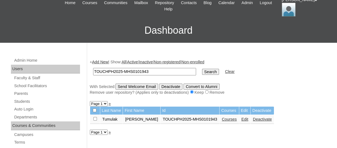
scroll to position [27, 0]
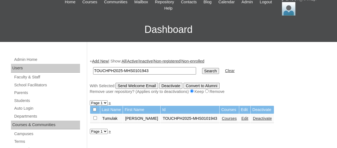
click at [222, 119] on link "Courses" at bounding box center [229, 118] width 15 height 4
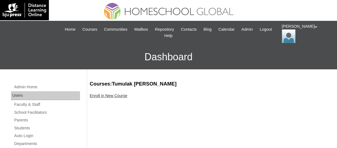
click at [114, 95] on link "Enroll in New Course" at bounding box center [109, 95] width 38 height 4
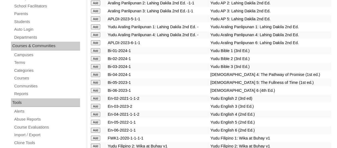
scroll to position [1626, 0]
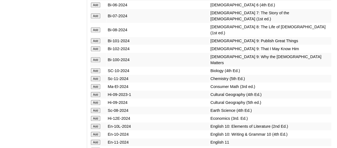
click at [97, 18] on input "Add" at bounding box center [96, 15] width 10 height 5
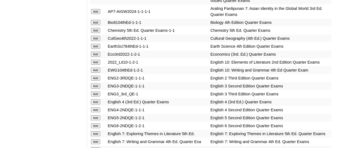
scroll to position [1705, 0]
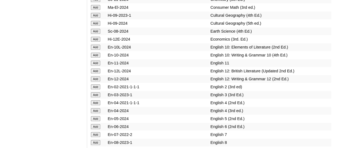
click at [97, 34] on input "Add" at bounding box center [96, 31] width 10 height 5
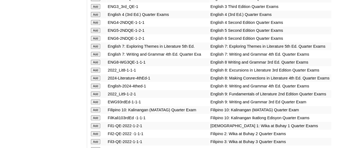
scroll to position [1808, 0]
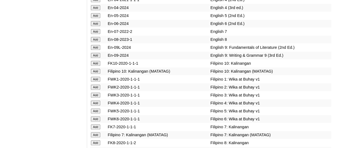
click at [97, 34] on input "Add" at bounding box center [96, 31] width 10 height 5
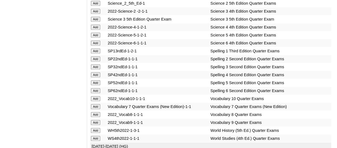
scroll to position [2356, 0]
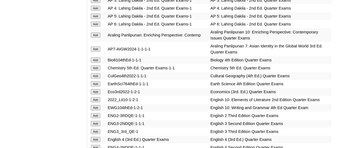
scroll to position [1486, 0]
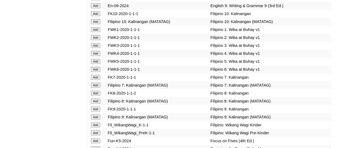
scroll to position [1867, 0]
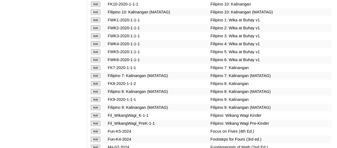
click at [99, 78] on input "Add" at bounding box center [96, 75] width 10 height 5
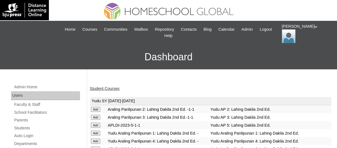
click at [110, 87] on link "Student Courses" at bounding box center [105, 88] width 30 height 4
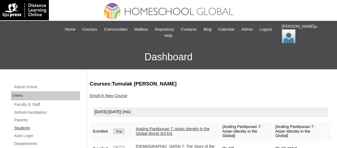
click at [21, 129] on link "Students" at bounding box center [47, 127] width 66 height 7
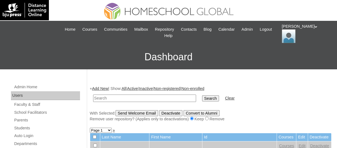
click at [102, 88] on link "Add New" at bounding box center [100, 88] width 16 height 4
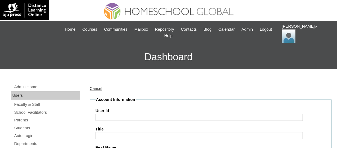
click at [110, 116] on input "User Id" at bounding box center [200, 116] width 208 height 7
paste input "TOUCHPH2025-MHS0101944"
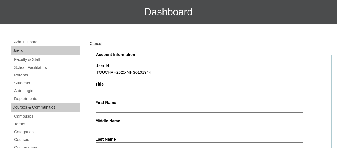
scroll to position [55, 0]
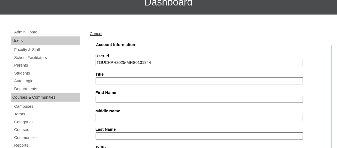
type input "TOUCHPH2025-MHS0101944"
click at [109, 98] on input "First Name" at bounding box center [200, 98] width 208 height 7
paste input "Anja Lee S. Tumulak"
drag, startPoint x: 134, startPoint y: 97, endPoint x: 119, endPoint y: 97, distance: 14.8
click at [119, 97] on input "Anja Lee S. Tumulak" at bounding box center [200, 98] width 208 height 7
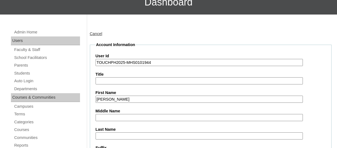
type input "Anja Lee"
click at [112, 136] on input "Last Name" at bounding box center [200, 135] width 208 height 7
paste input "Anja Lee S. Tumulak"
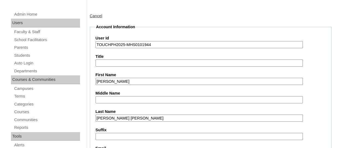
scroll to position [82, 0]
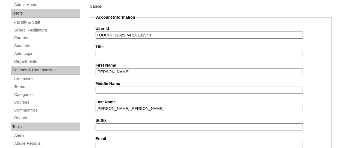
drag, startPoint x: 138, startPoint y: 109, endPoint x: 121, endPoint y: 108, distance: 17.3
click at [121, 108] on input "Anja Lee S. Tumulak" at bounding box center [200, 108] width 208 height 7
click at [118, 108] on input "Anja Lee S. Tumulak" at bounding box center [200, 108] width 208 height 7
drag, startPoint x: 119, startPoint y: 108, endPoint x: 99, endPoint y: 107, distance: 20.5
click at [99, 107] on input "Anja Lee S. Tumulak" at bounding box center [200, 108] width 208 height 7
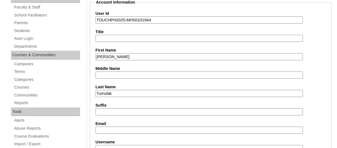
scroll to position [109, 0]
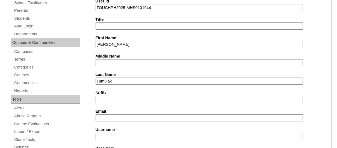
type input "Tumulak"
click at [104, 116] on input "Email" at bounding box center [200, 117] width 208 height 7
paste input "Tumulakhomeschool@gmail.com"
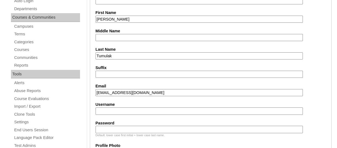
scroll to position [164, 0]
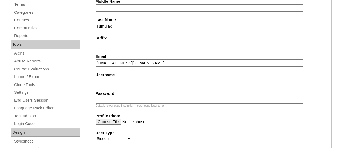
type input "Tumulakhomeschool@gmail.com"
click at [114, 80] on input "Username" at bounding box center [200, 81] width 208 height 7
paste input "anjaleetumulakTQ325"
type input "anjaleetumulakTQ325"
click at [124, 96] on input "Password" at bounding box center [200, 99] width 208 height 7
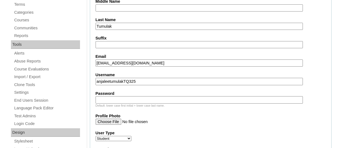
paste input "HG123456s"
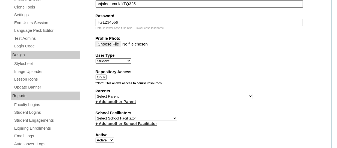
scroll to position [246, 0]
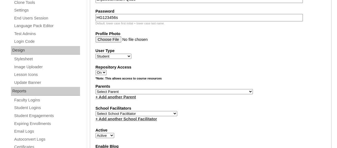
type input "HG123456s"
click at [148, 94] on select "Select Parent , , , , , , , , , , , , , , , , , , , , , , , , , , , , , , , , ,…" at bounding box center [175, 91] width 158 height 5
select select "43973"
click at [96, 90] on select "Select Parent , , , , , , , , , , , , , , , , , , , , , , , , , , , , , , , , ,…" at bounding box center [175, 91] width 158 height 5
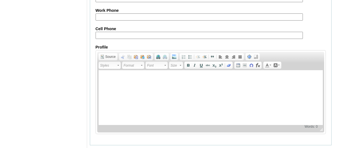
scroll to position [697, 0]
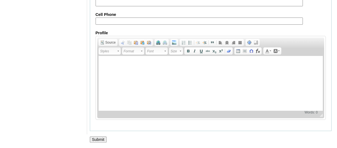
click at [101, 137] on input "Submit" at bounding box center [98, 139] width 17 height 6
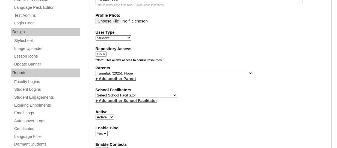
scroll to position [232, 0]
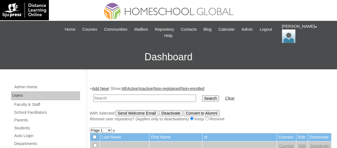
paste input "TOUCHPH2025-MHS0101944"
type input "TOUCHPH2025-MHS0101944"
click at [202, 95] on input "Search" at bounding box center [210, 98] width 17 height 6
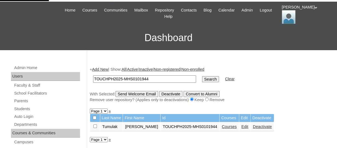
scroll to position [27, 0]
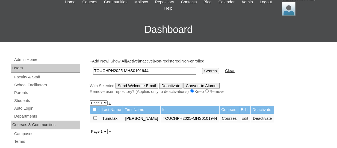
click at [222, 119] on link "Courses" at bounding box center [229, 118] width 15 height 4
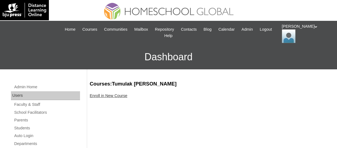
click at [111, 96] on link "Enroll in New Course" at bounding box center [109, 95] width 38 height 4
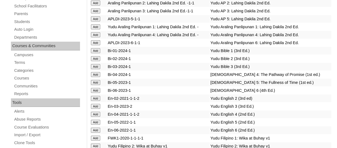
scroll to position [1508, 0]
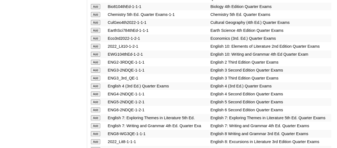
scroll to position [1721, 0]
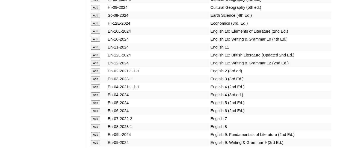
click at [94, 34] on input "Add" at bounding box center [96, 31] width 10 height 5
click at [97, 42] on input "Add" at bounding box center [96, 39] width 10 height 5
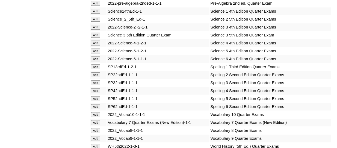
scroll to position [2349, 0]
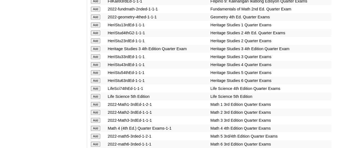
scroll to position [1990, 0]
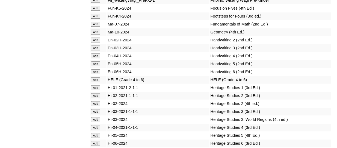
click at [98, 34] on input "Add" at bounding box center [96, 32] width 10 height 5
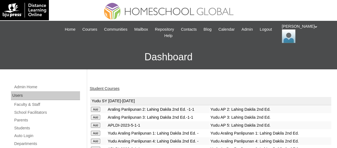
click at [114, 88] on link "Student Courses" at bounding box center [105, 88] width 30 height 4
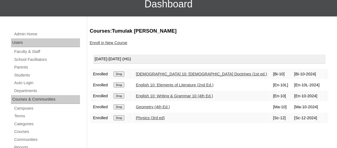
scroll to position [55, 0]
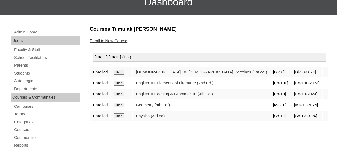
click at [121, 41] on link "Enroll in New Course" at bounding box center [109, 41] width 38 height 4
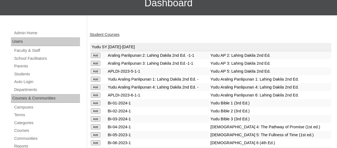
scroll to position [55, 0]
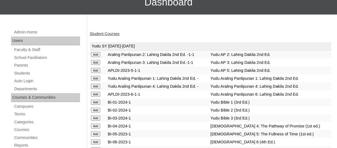
click at [106, 82] on td "Add" at bounding box center [98, 78] width 17 height 8
click at [111, 34] on link "Student Courses" at bounding box center [105, 33] width 30 height 4
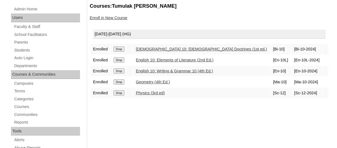
scroll to position [82, 0]
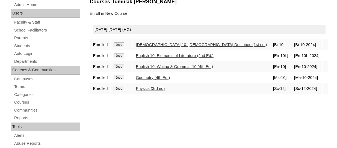
click at [112, 15] on link "Enroll in New Course" at bounding box center [109, 13] width 38 height 4
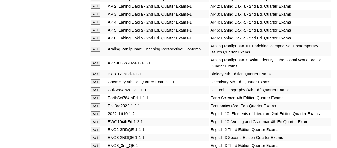
scroll to position [1425, 0]
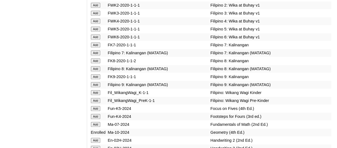
scroll to position [1875, 0]
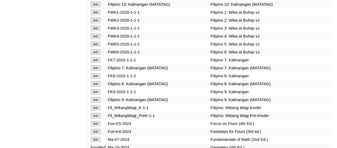
click at [97, 7] on input "Add" at bounding box center [96, 4] width 10 height 5
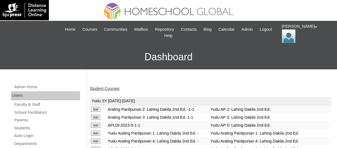
click at [118, 88] on link "Student Courses" at bounding box center [105, 88] width 30 height 4
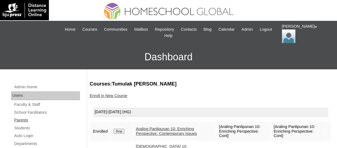
click at [24, 122] on link "Parents" at bounding box center [47, 119] width 66 height 7
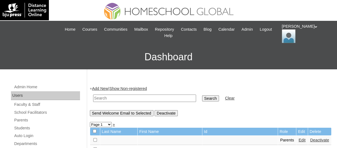
click at [106, 88] on link "Add New" at bounding box center [100, 88] width 16 height 4
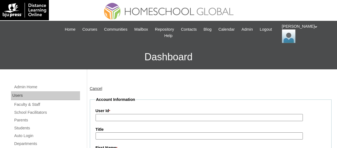
click at [121, 114] on input "User Id *" at bounding box center [200, 117] width 208 height 7
paste input "TOUCHPH2025-MHS0101936"
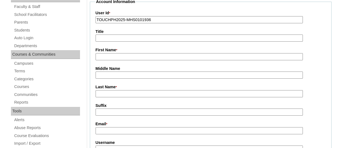
scroll to position [109, 0]
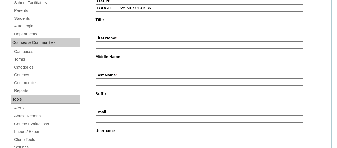
type input "TOUCHPH2025-MHS0101936"
click at [117, 47] on input "First Name *" at bounding box center [200, 44] width 208 height 7
paste input "ROLANDO ROXAS"
drag, startPoint x: 132, startPoint y: 45, endPoint x: 120, endPoint y: 44, distance: 12.7
click at [121, 45] on input "ROLANDO ROXAS" at bounding box center [200, 44] width 208 height 7
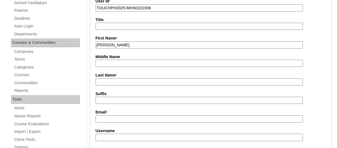
click at [118, 44] on input "ROLANDO ROXAS" at bounding box center [200, 44] width 208 height 7
drag, startPoint x: 118, startPoint y: 44, endPoint x: 133, endPoint y: 45, distance: 15.4
click at [133, 45] on input "ROLANDO ROXAS" at bounding box center [200, 44] width 208 height 7
type input "ROLANDO"
click at [114, 81] on input "Last Name *" at bounding box center [200, 81] width 208 height 7
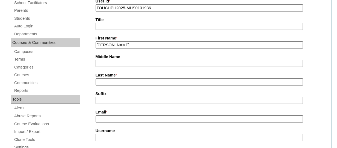
paste input "ROXAS"
type input "ROXAS (2025)"
click at [138, 120] on input "Email *" at bounding box center [200, 118] width 208 height 7
paste input "rolandoroxas1977@gmail.com"
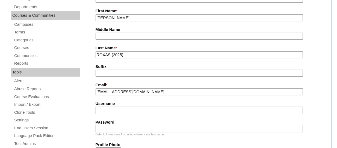
type input "rolandoroxas1977@gmail.com"
click at [122, 110] on input "Username" at bounding box center [200, 109] width 208 height 7
paste input "rolandoroxasTQ325"
type input "rolandoroxasTQ325"
click at [146, 128] on input "Password" at bounding box center [200, 128] width 208 height 7
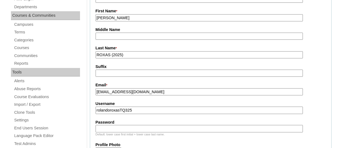
paste input "HG123456p"
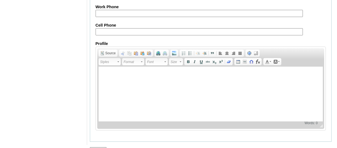
scroll to position [598, 0]
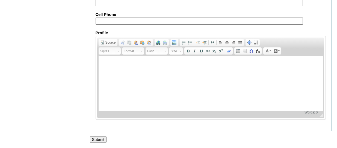
type input "HG123456p"
click at [100, 139] on input "Submit" at bounding box center [98, 139] width 17 height 6
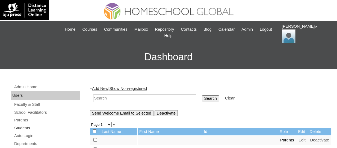
click at [23, 127] on link "Students" at bounding box center [47, 127] width 66 height 7
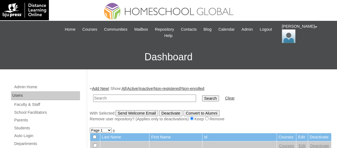
click at [98, 89] on link "Add New" at bounding box center [100, 88] width 16 height 4
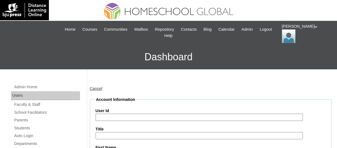
click at [127, 115] on input "User Id" at bounding box center [200, 116] width 208 height 7
paste input "TOUCHPH2025-MHS0101937"
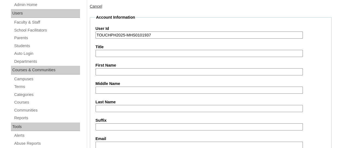
type input "TOUCHPH2025-MHS0101937"
click at [116, 72] on input "First Name" at bounding box center [200, 71] width 208 height 7
paste input "[PERSON_NAME]"
drag, startPoint x: 143, startPoint y: 73, endPoint x: 116, endPoint y: 70, distance: 26.4
click at [116, 70] on input "[PERSON_NAME]" at bounding box center [200, 71] width 208 height 7
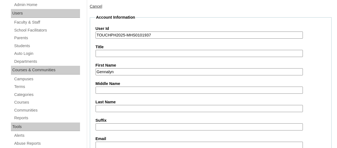
type input "Gennalyn"
click at [108, 106] on input "Last Name" at bounding box center [200, 108] width 208 height 7
click at [125, 108] on input "Last Name" at bounding box center [200, 108] width 208 height 7
paste input "Fernandez"
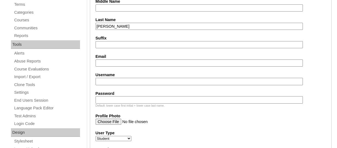
type input "Fernandez"
click at [108, 63] on input "Email" at bounding box center [200, 62] width 208 height 7
click at [116, 79] on input "Username" at bounding box center [200, 81] width 208 height 7
click at [109, 59] on input "Email" at bounding box center [200, 62] width 208 height 7
paste input "rolandoroxas1977@gmail.com"
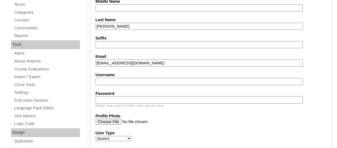
type input "rolandoroxas1977@gmail.com"
click at [110, 81] on input "Username" at bounding box center [200, 81] width 208 height 7
paste input "gennalynfernandezTQ325"
type input "gennalynfernandezTQ325"
click at [115, 98] on input "Password" at bounding box center [200, 99] width 208 height 7
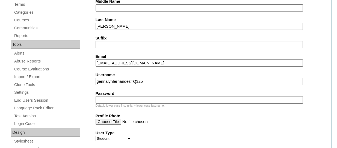
paste input "HG123456s"
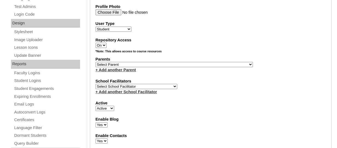
scroll to position [273, 0]
type input "HG123456s"
click at [146, 67] on select "Select Parent , , , , , , , , , , , , , , , , , , , , , , , , , , , , , , , , ,…" at bounding box center [175, 64] width 158 height 5
click at [151, 64] on select "Select Parent , , , , , , , , , , , , , , , , , , , , , , , , , , , , , , , , ,…" at bounding box center [175, 64] width 158 height 5
select select "43979"
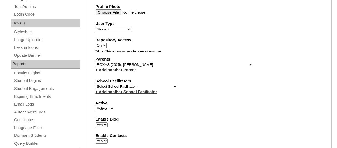
click at [96, 62] on select "Select Parent , , , , , , , , , , , , , , , , , , , , , , , , , , , , , , , , ,…" at bounding box center [175, 64] width 158 height 5
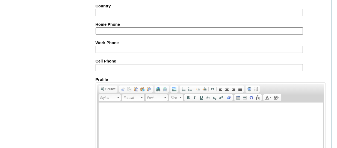
scroll to position [697, 0]
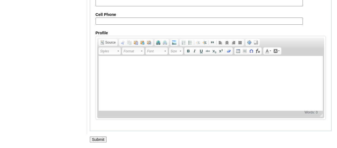
click at [98, 141] on input "Submit" at bounding box center [98, 139] width 17 height 6
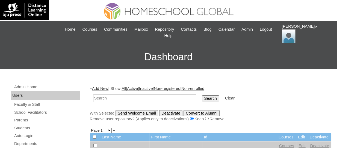
click at [108, 97] on input "text" at bounding box center [144, 97] width 103 height 7
paste input "TOUCHPH2025-MHS0101937"
type input "TOUCHPH2025-MHS0101937"
click at [202, 95] on input "Search" at bounding box center [210, 98] width 17 height 6
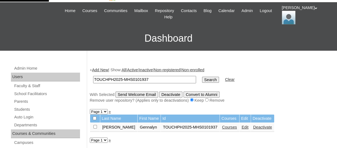
scroll to position [27, 0]
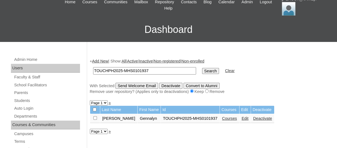
click at [222, 117] on link "Courses" at bounding box center [229, 118] width 15 height 4
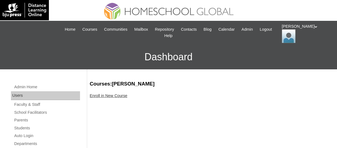
click at [116, 94] on link "Enroll in New Course" at bounding box center [109, 95] width 38 height 4
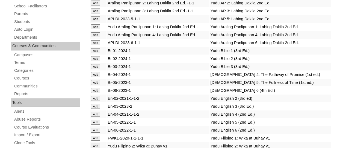
scroll to position [1642, 0]
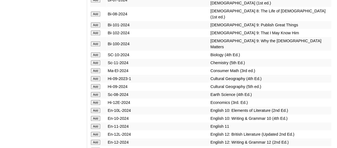
click at [100, 27] on input "Add" at bounding box center [96, 24] width 10 height 5
click at [98, 35] on input "Add" at bounding box center [96, 32] width 10 height 5
click at [96, 46] on input "Add" at bounding box center [96, 43] width 10 height 5
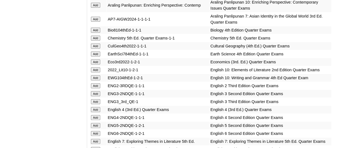
scroll to position [1690, 0]
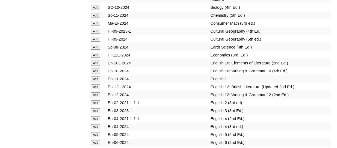
click at [98, 42] on input "Add" at bounding box center [96, 39] width 10 height 5
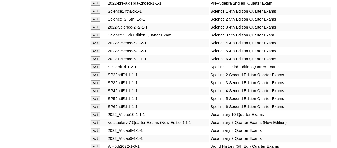
scroll to position [2340, 0]
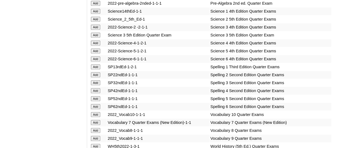
scroll to position [1690, 0]
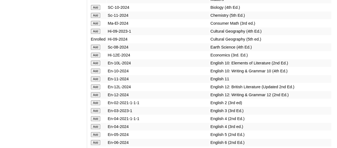
click at [93, 34] on input "Add" at bounding box center [96, 31] width 10 height 5
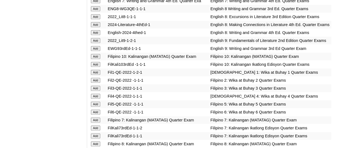
scroll to position [1824, 0]
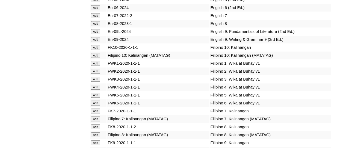
click at [97, 34] on input "Add" at bounding box center [96, 31] width 10 height 5
click at [96, 42] on input "Add" at bounding box center [96, 39] width 10 height 5
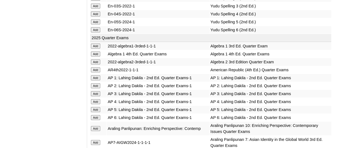
scroll to position [1377, 0]
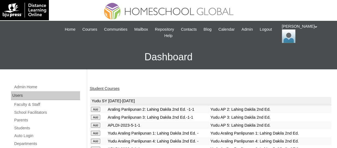
click at [115, 90] on link "Student Courses" at bounding box center [105, 88] width 30 height 4
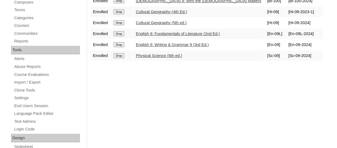
scroll to position [109, 0]
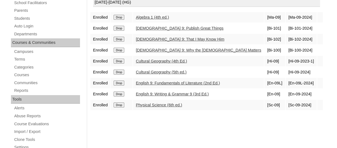
click at [123, 72] on input "Drop" at bounding box center [119, 71] width 11 height 5
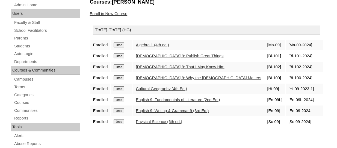
scroll to position [82, 0]
